Goal: Task Accomplishment & Management: Use online tool/utility

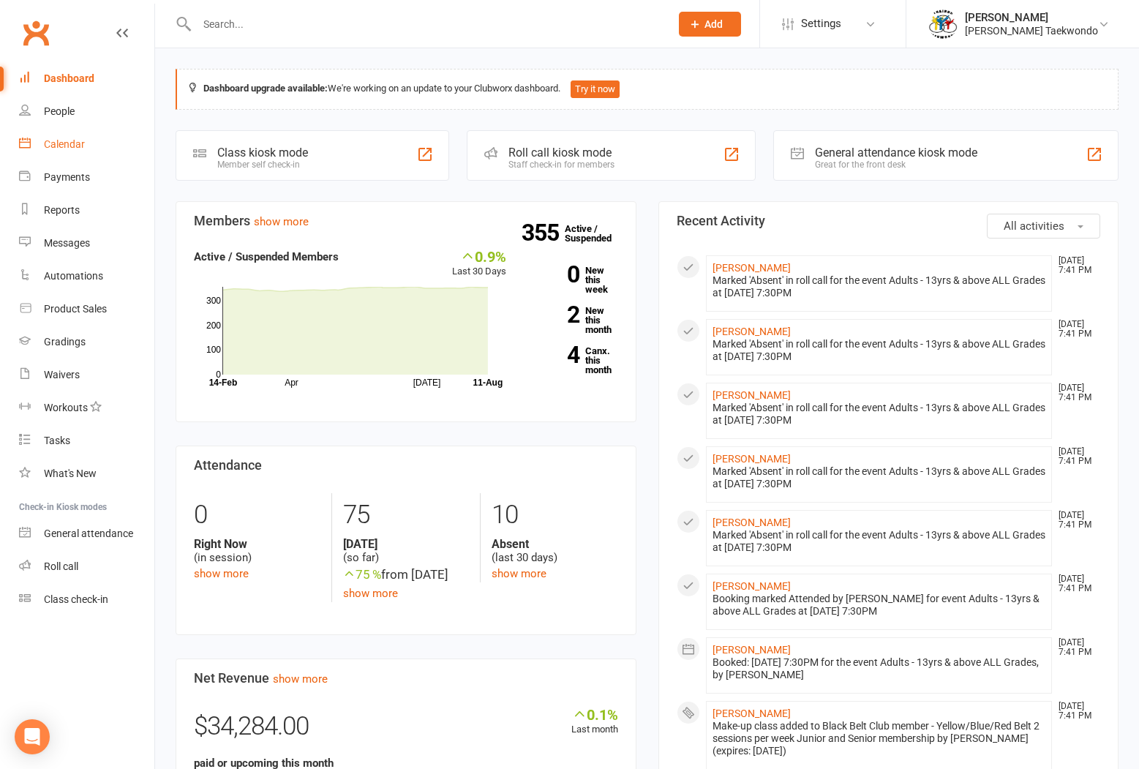
click at [51, 139] on div "Calendar" at bounding box center [64, 144] width 41 height 12
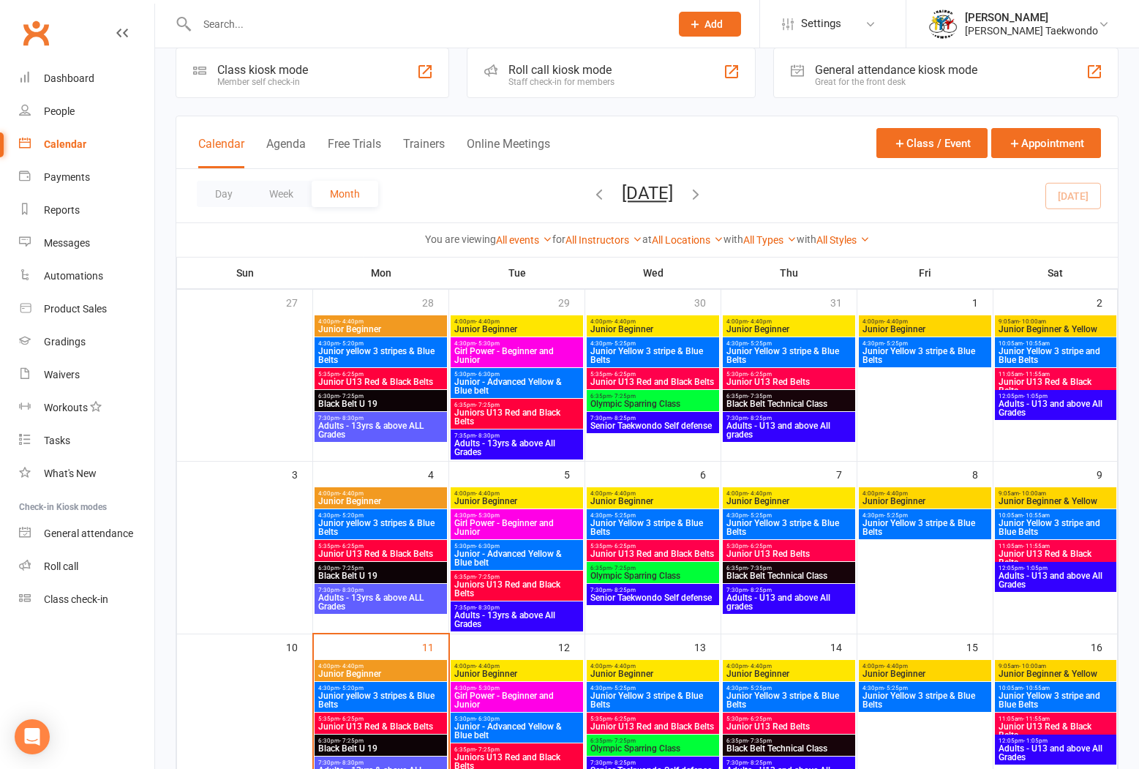
scroll to position [157, 0]
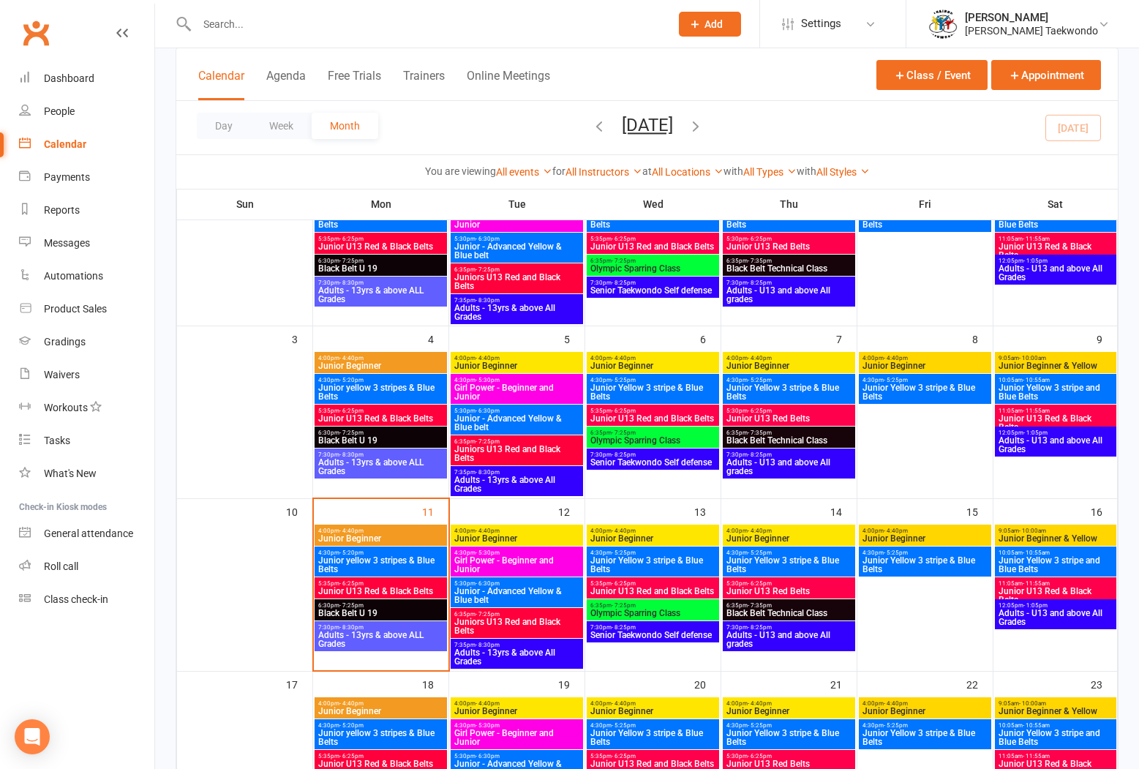
click at [358, 630] on span "Adults - 13yrs & above ALL Grades" at bounding box center [380, 639] width 127 height 18
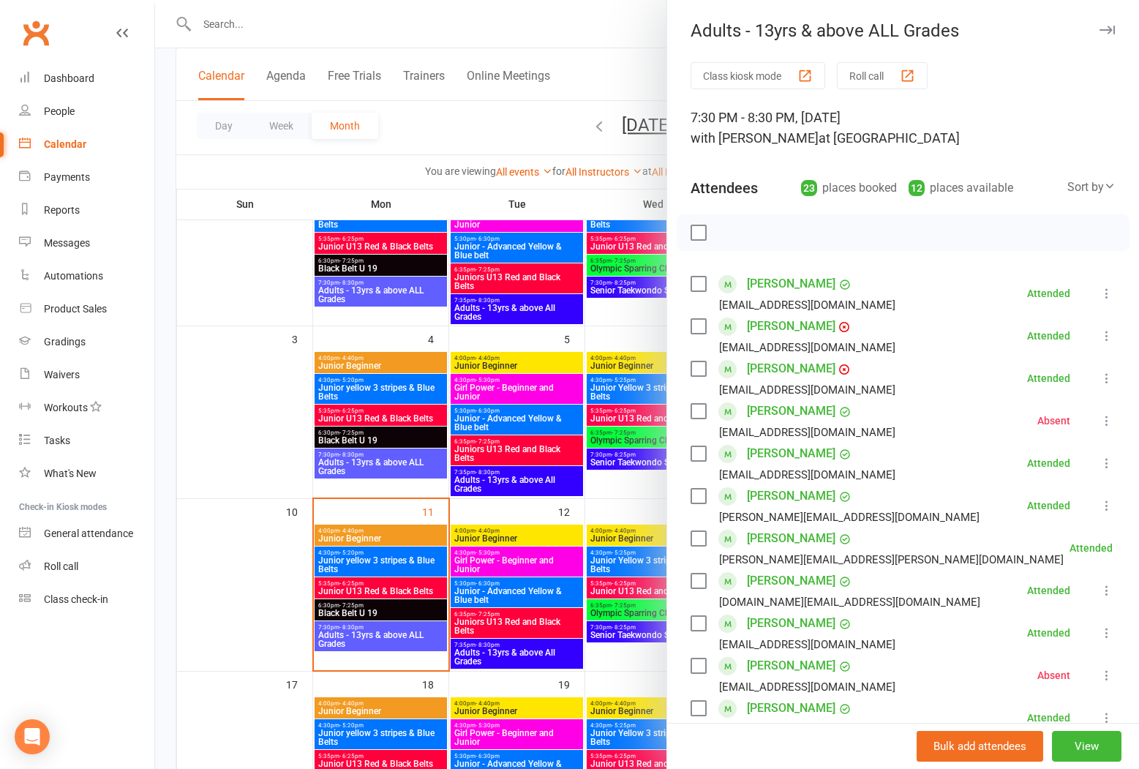
click at [853, 70] on button "Roll call" at bounding box center [882, 75] width 91 height 27
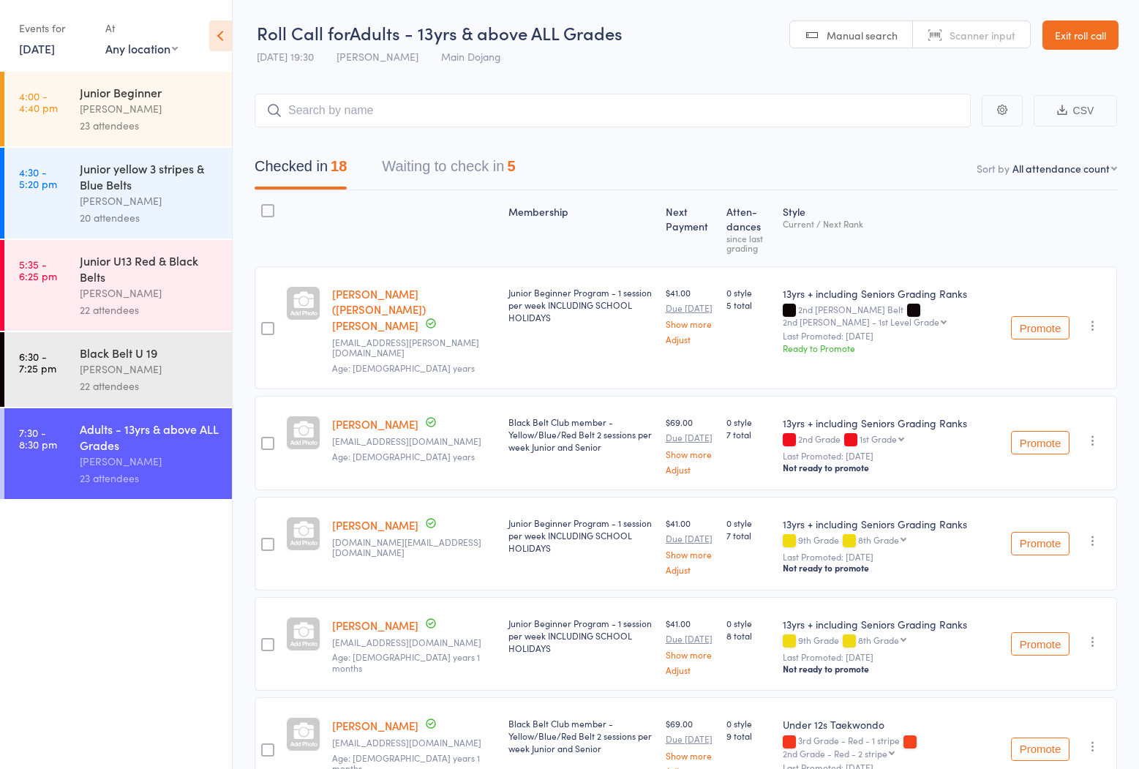
click at [407, 159] on button "Waiting to check in 5" at bounding box center [448, 170] width 133 height 39
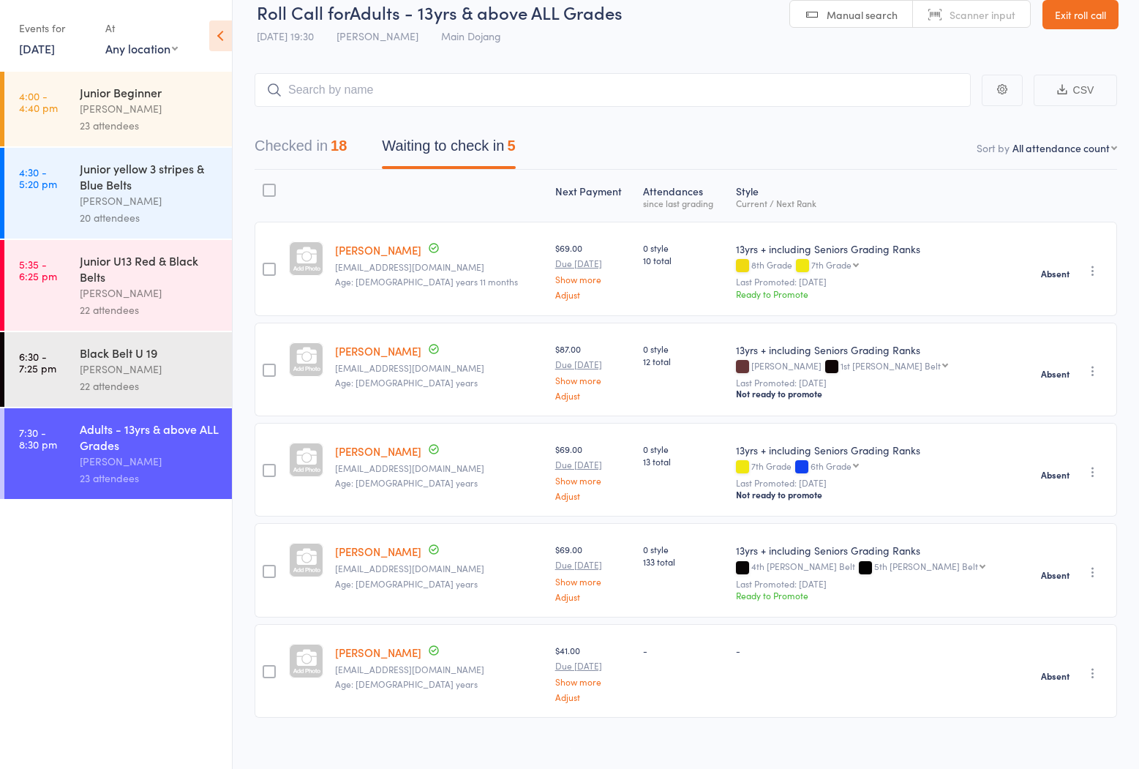
scroll to position [34, 0]
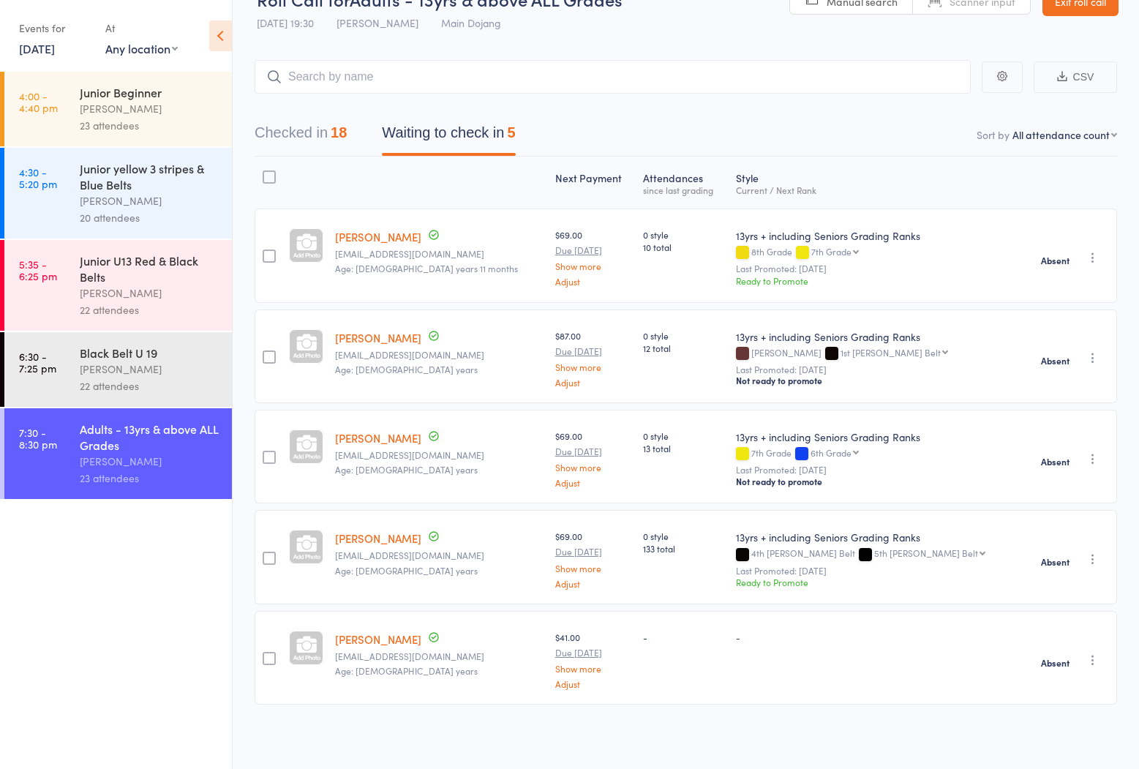
click at [289, 127] on button "Checked in 18" at bounding box center [301, 136] width 92 height 39
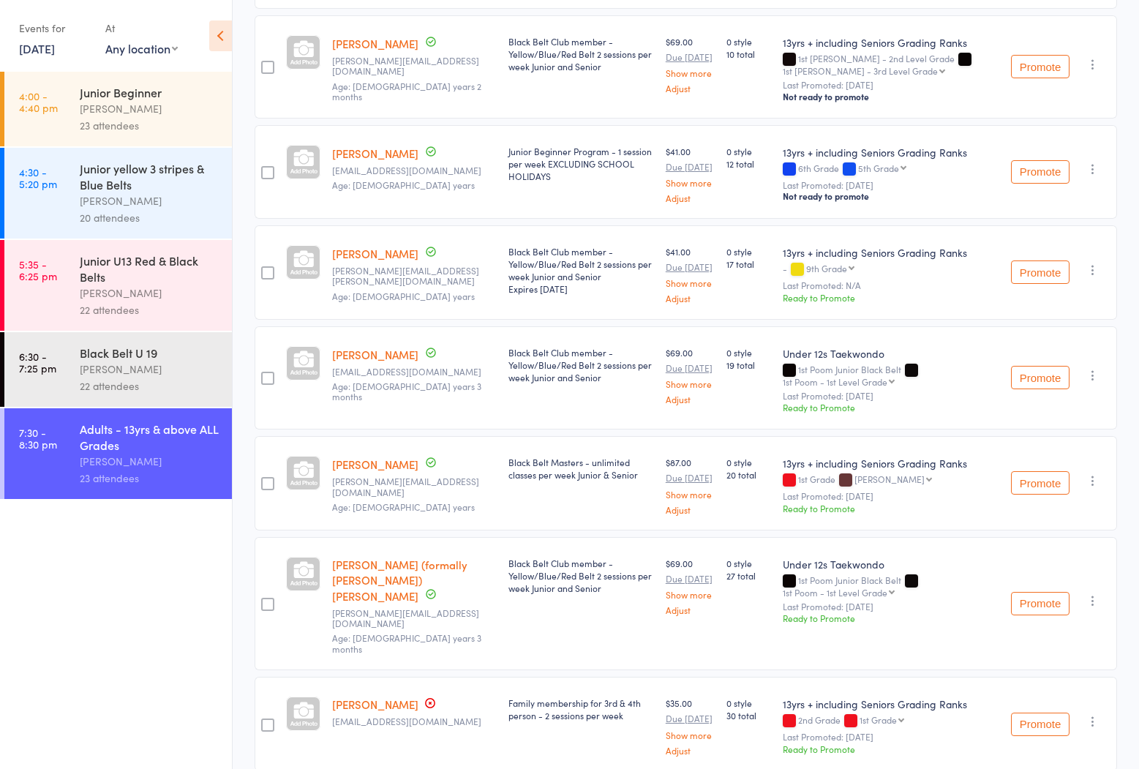
scroll to position [0, 0]
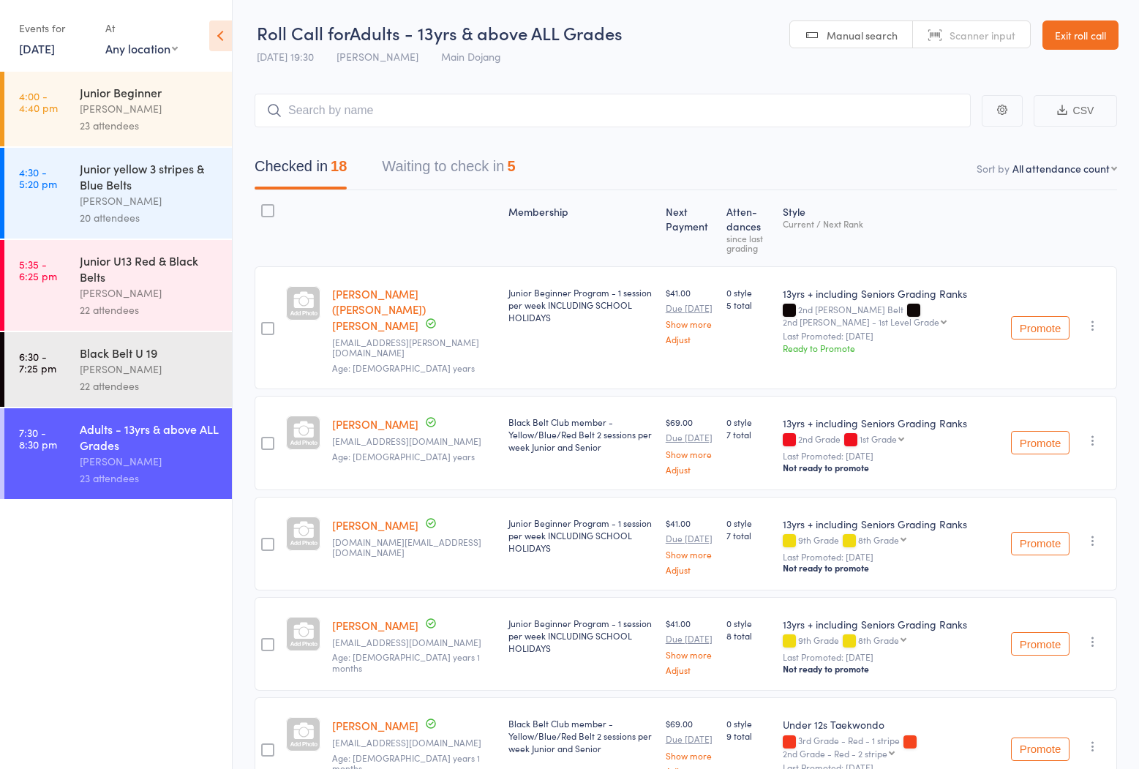
click at [1069, 29] on link "Exit roll call" at bounding box center [1080, 34] width 76 height 29
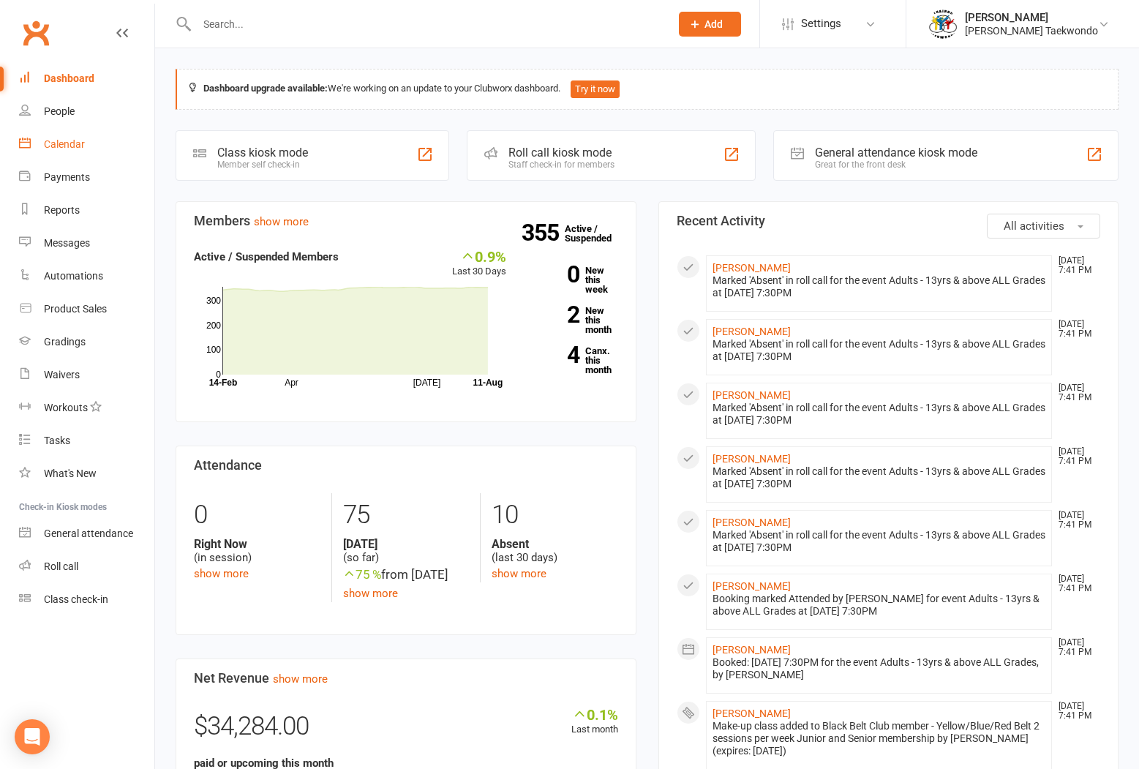
click at [59, 140] on div "Calendar" at bounding box center [64, 144] width 41 height 12
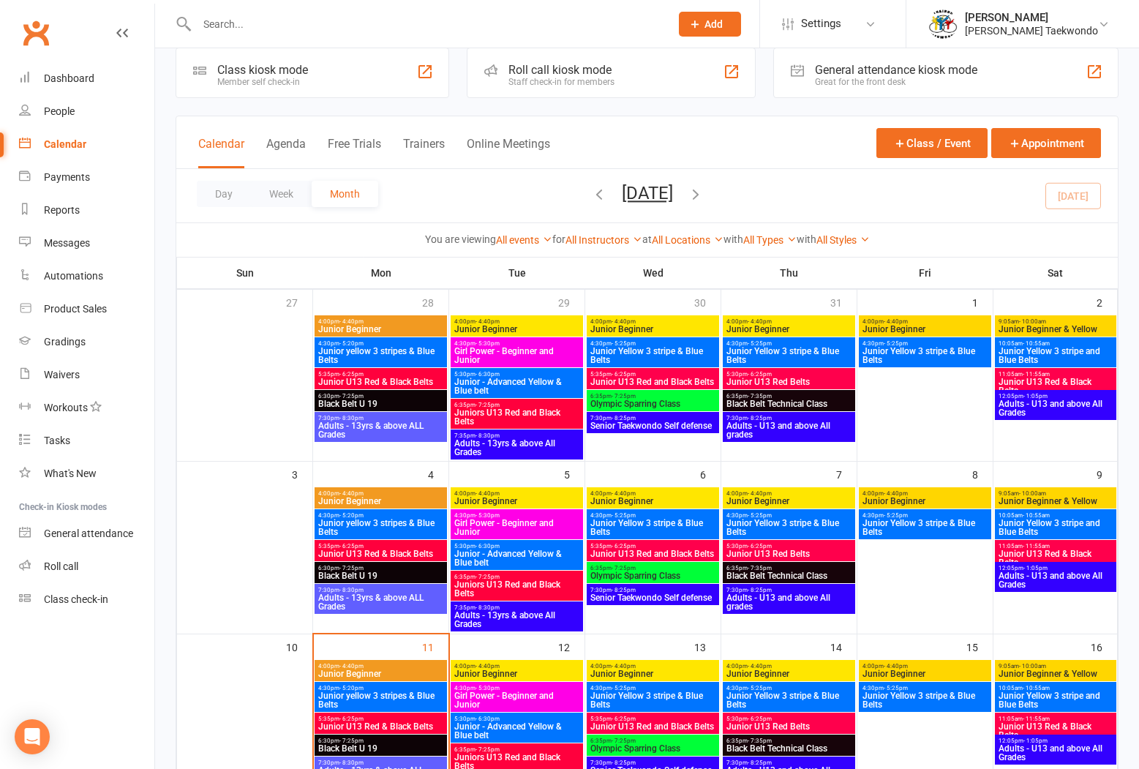
scroll to position [161, 0]
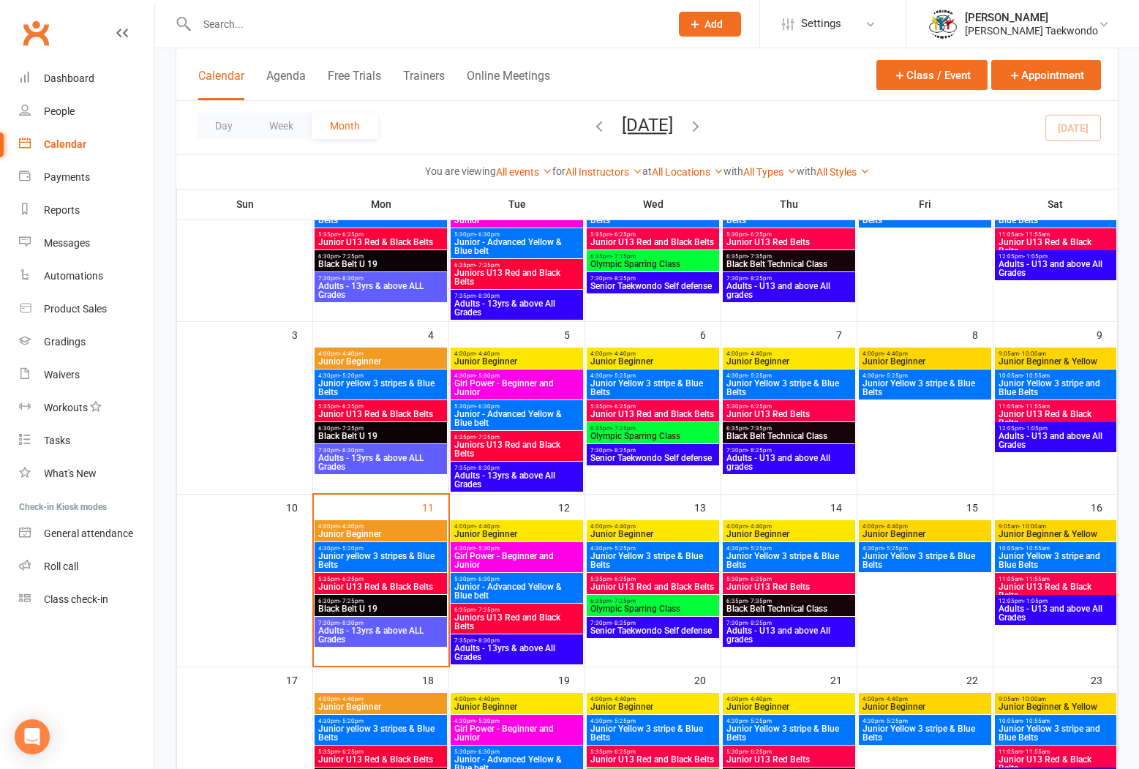
click at [484, 582] on span "Junior - Advanced Yellow & Blue belt" at bounding box center [516, 591] width 127 height 18
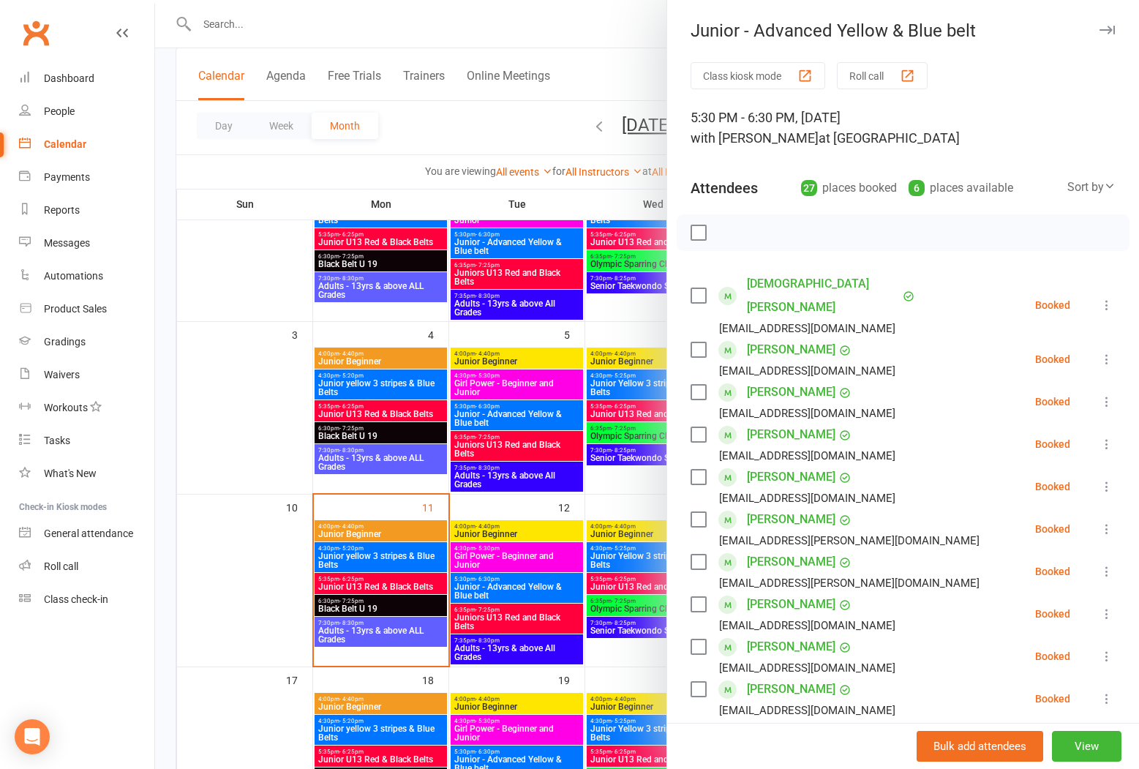
click at [861, 70] on button "Roll call" at bounding box center [882, 75] width 91 height 27
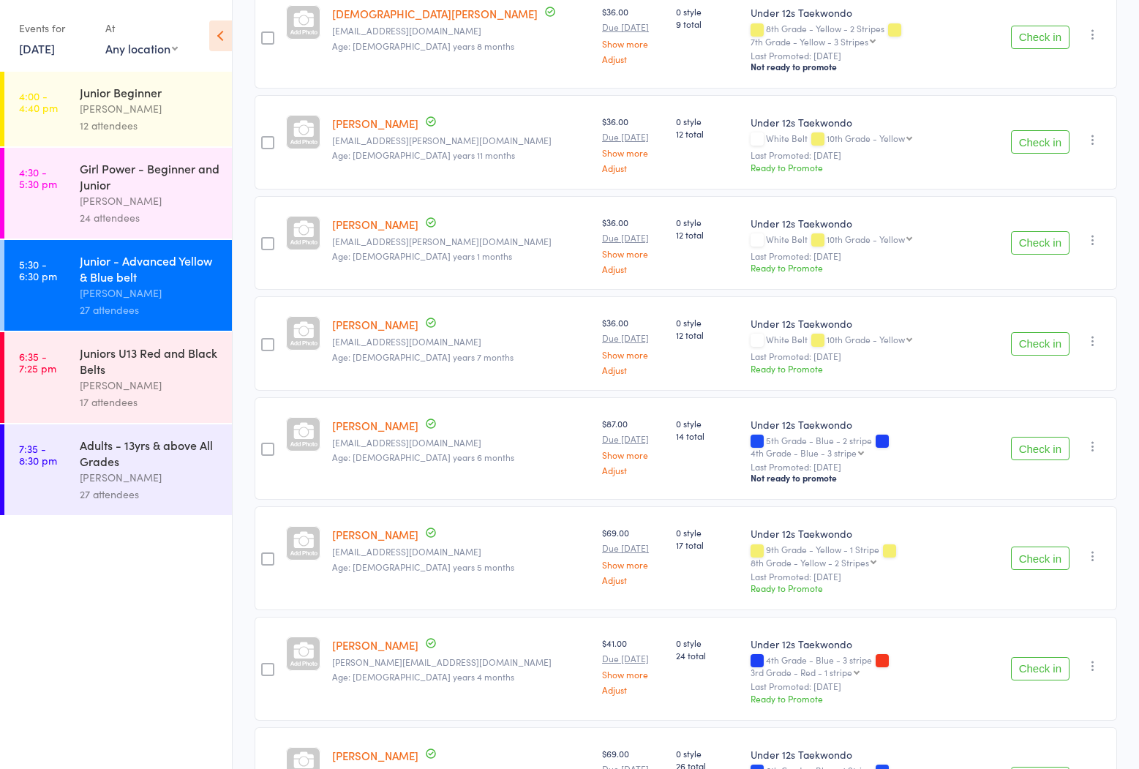
scroll to position [2203, 0]
